Goal: Task Accomplishment & Management: Manage account settings

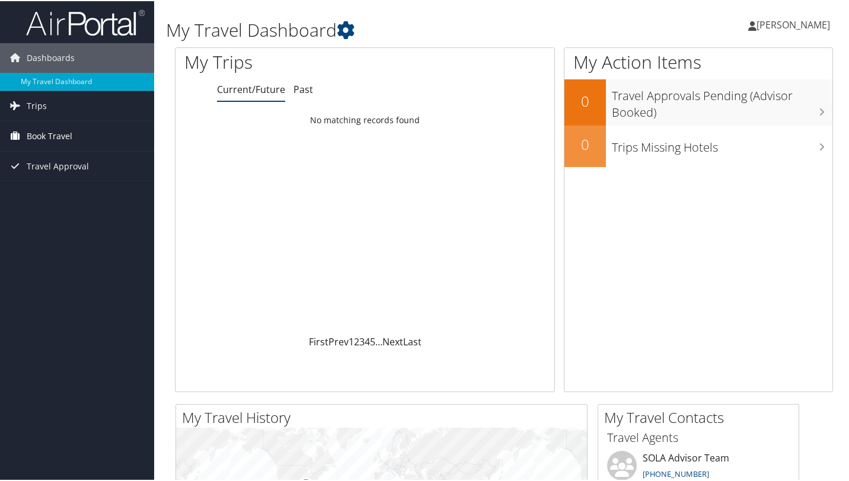
click at [56, 129] on span "Book Travel" at bounding box center [50, 135] width 46 height 30
click at [56, 135] on span "Book Travel" at bounding box center [50, 135] width 46 height 30
click at [55, 106] on link "Trips" at bounding box center [77, 105] width 154 height 30
click at [45, 186] on span "Book Travel" at bounding box center [50, 189] width 46 height 30
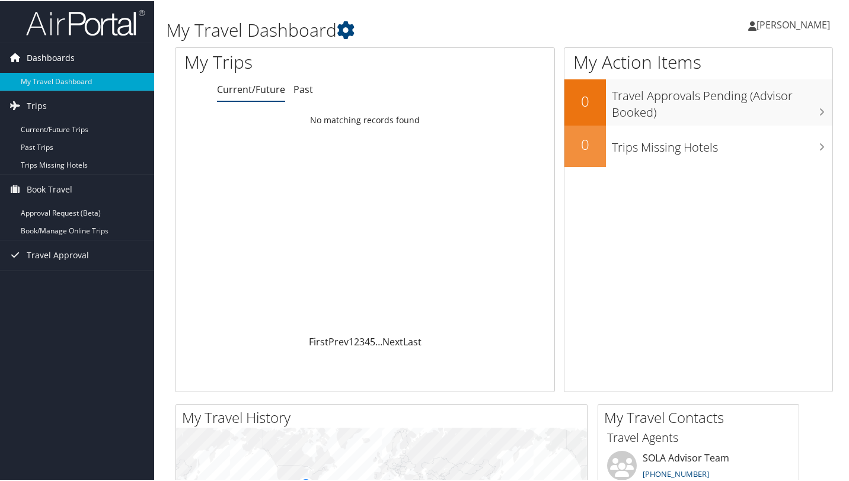
click at [23, 62] on icon at bounding box center [15, 56] width 18 height 18
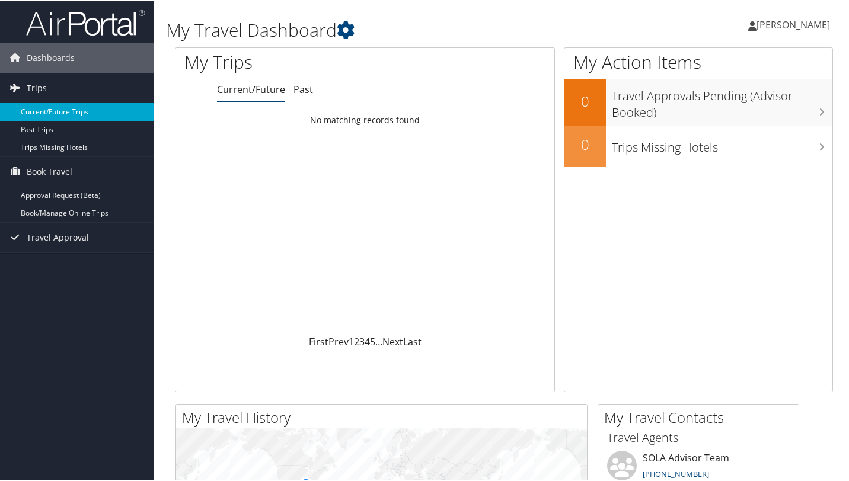
click at [14, 102] on link "Current/Future Trips" at bounding box center [77, 111] width 154 height 18
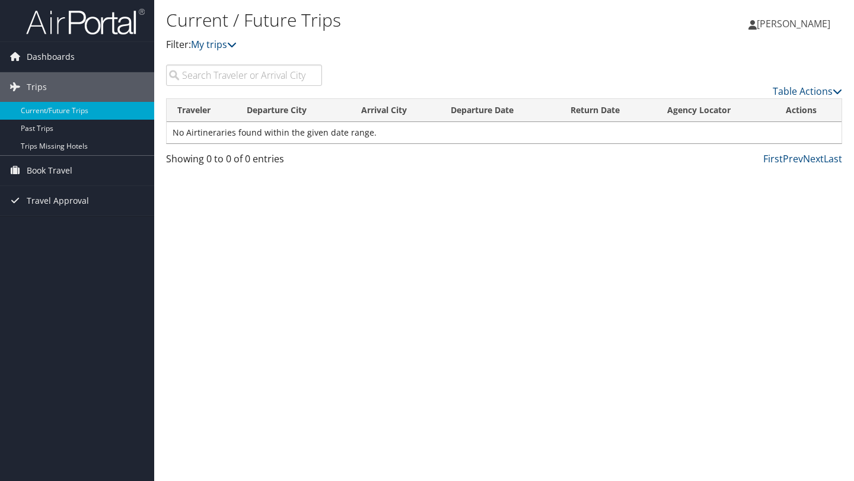
click at [241, 79] on input "search" at bounding box center [244, 75] width 156 height 21
type input "z"
click at [52, 47] on span "Dashboards" at bounding box center [51, 57] width 48 height 30
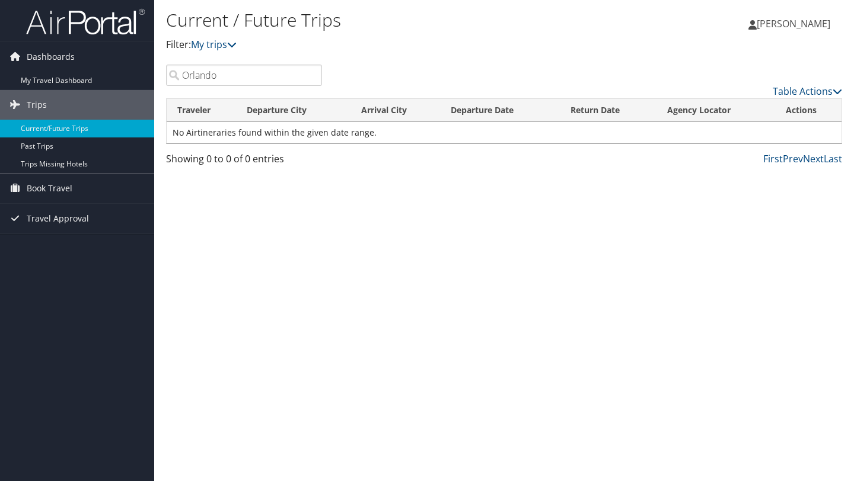
drag, startPoint x: 223, startPoint y: 65, endPoint x: 176, endPoint y: 65, distance: 47.4
click at [176, 65] on input "Orlando" at bounding box center [244, 75] width 156 height 21
drag, startPoint x: 234, startPoint y: 75, endPoint x: 180, endPoint y: 75, distance: 53.4
click at [180, 75] on input "Orlando" at bounding box center [244, 75] width 156 height 21
type input "]"
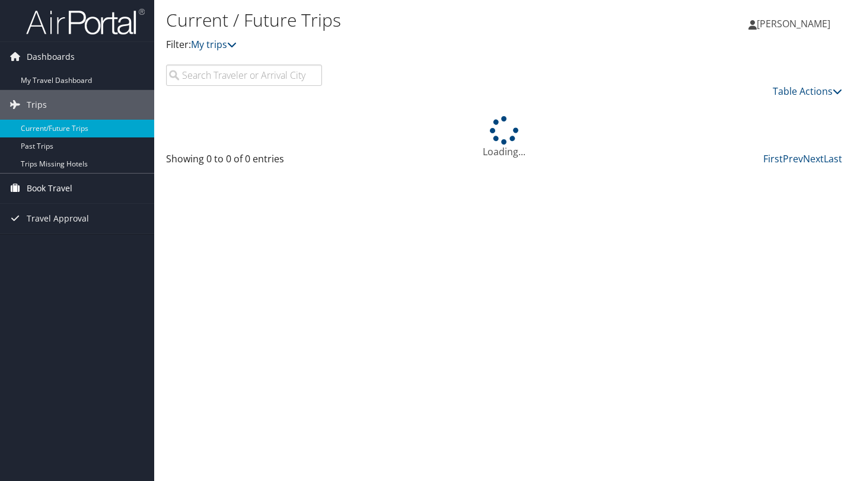
click at [92, 189] on link "Book Travel" at bounding box center [77, 189] width 154 height 30
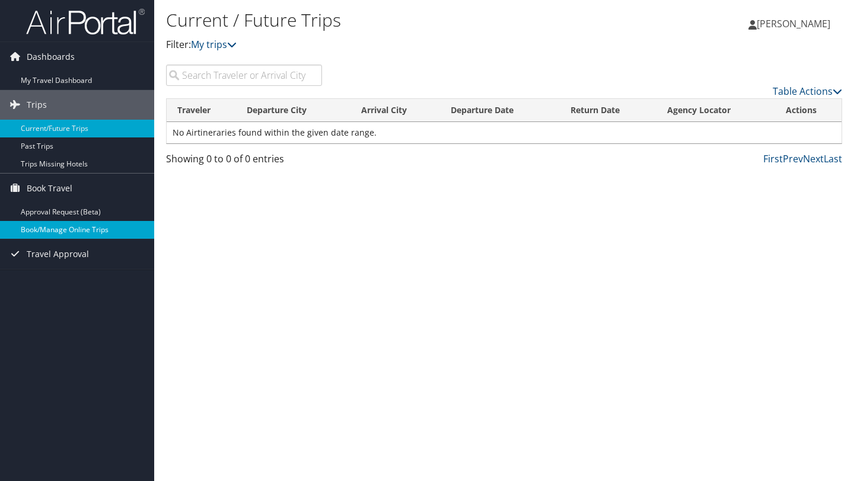
click at [87, 233] on link "Book/Manage Online Trips" at bounding box center [77, 230] width 154 height 18
